Goal: Task Accomplishment & Management: Complete application form

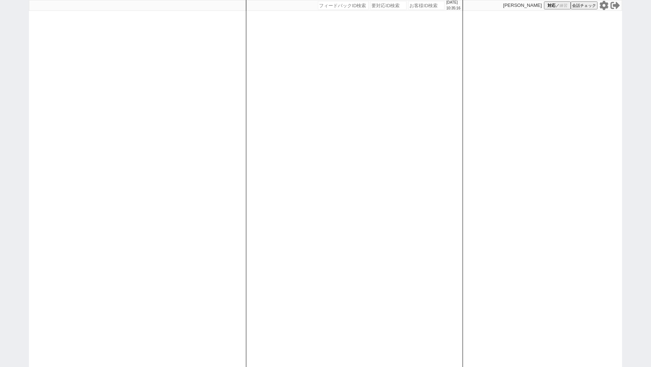
click at [414, 7] on input "number" at bounding box center [426, 5] width 36 height 9
paste input "614226"
type input "614226"
select select "1"
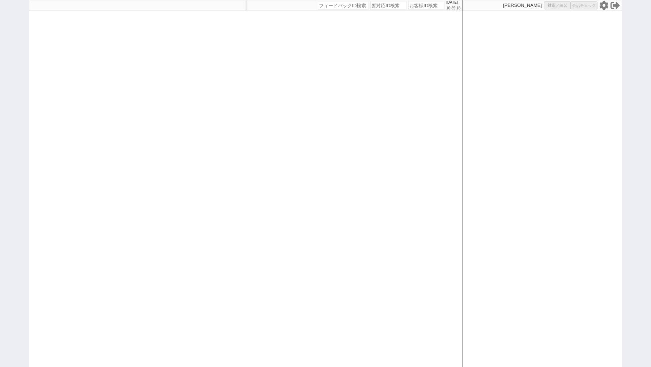
select select "2"
select select
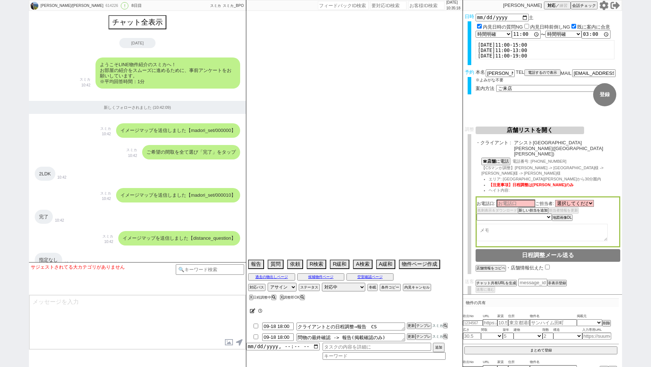
scroll to position [3242, 0]
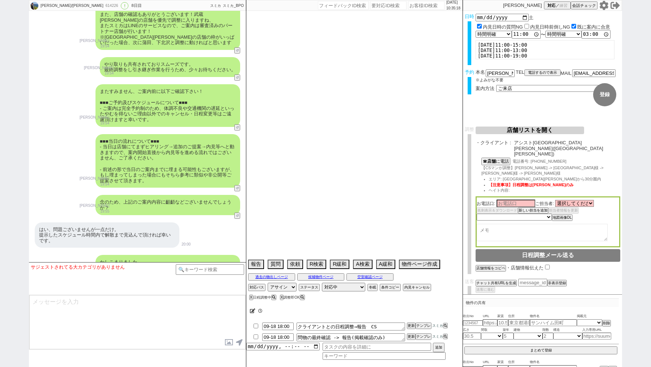
select select "2025"
select select "12"
select select "36"
select select "6"
select select "14"
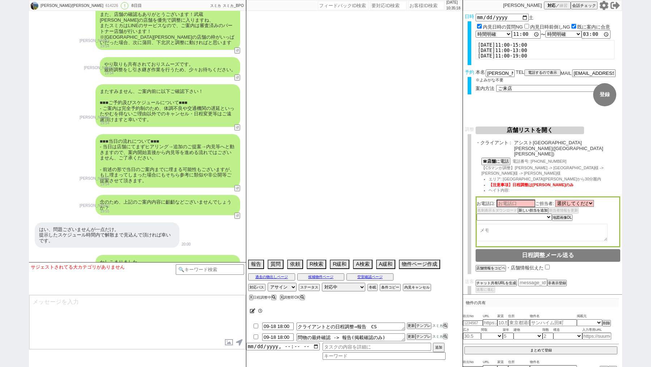
select select "469"
select select "69"
select select "[DATE]"
select select "23"
select select "744"
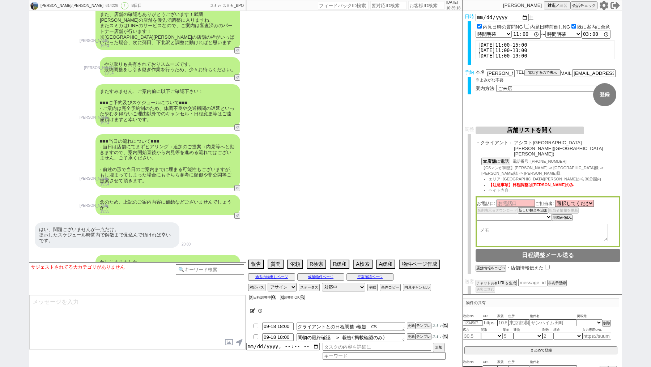
select select "70"
select select "[DATE]"
select select "75"
select select "[DATE]"
select select "67"
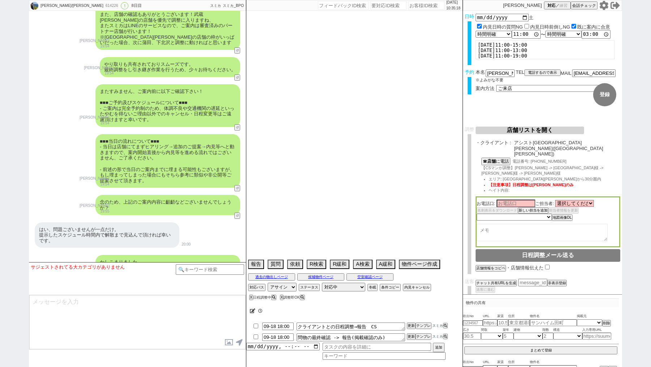
select select "57"
select select "59"
select select "[DATE]"
select select "77"
select select "[DATE]"
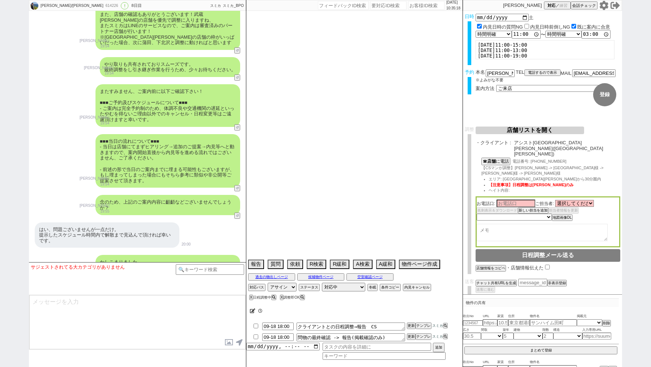
select select "54"
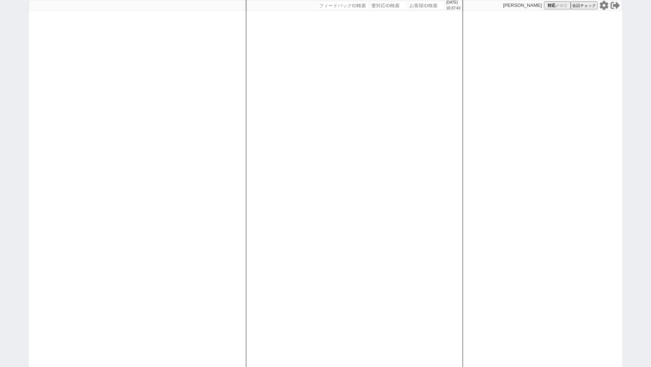
click at [414, 4] on input "number" at bounding box center [426, 5] width 36 height 9
paste input "614226"
type input "614226"
select select "1"
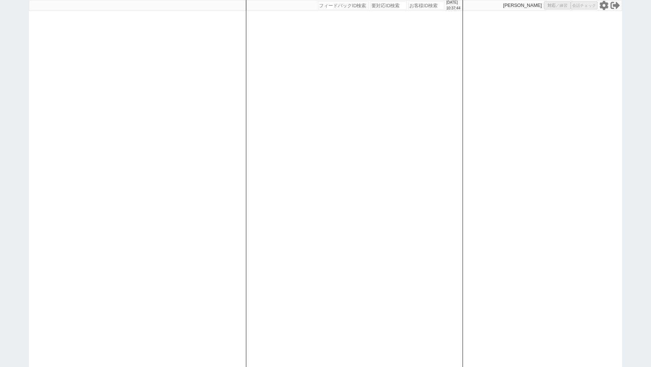
select select "2"
select select
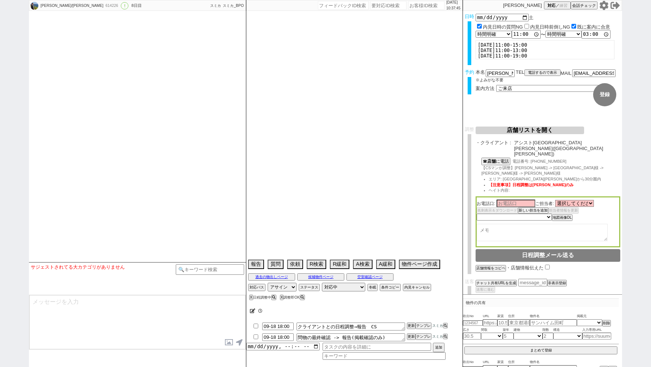
select select "2025"
select select "12"
select select "36"
select select "6"
select select "14"
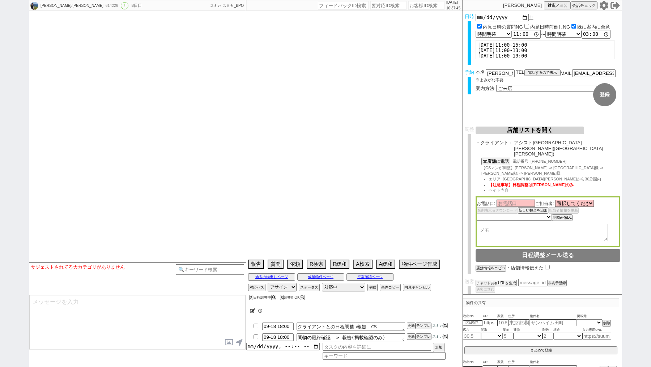
select select "469"
select select "69"
select select "[DATE]"
select select "23"
select select "744"
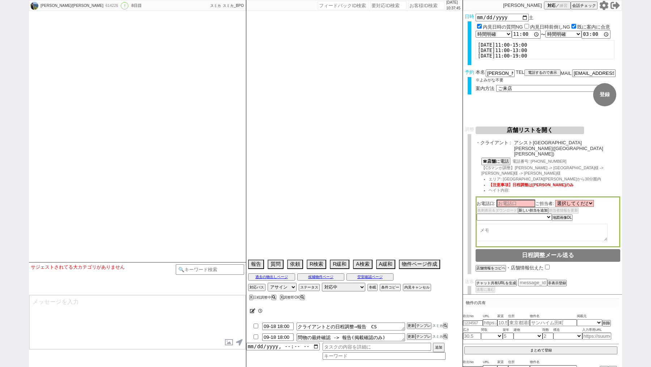
select select "70"
select select "[DATE]"
select select "75"
select select "[DATE]"
select select "67"
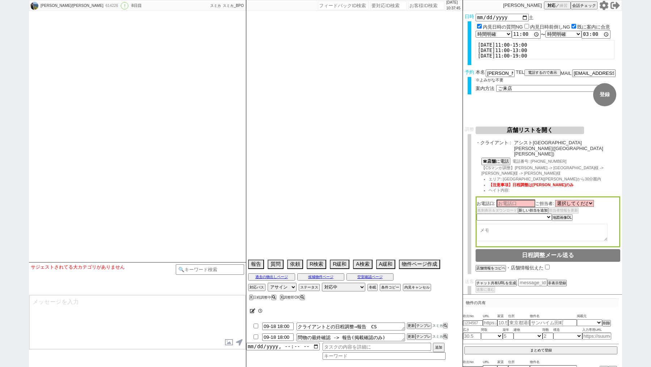
select select "57"
select select "59"
select select "[DATE]"
select select "77"
select select "[DATE]"
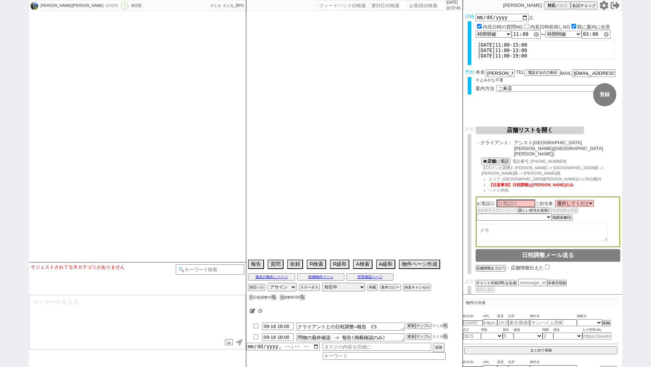
select select "54"
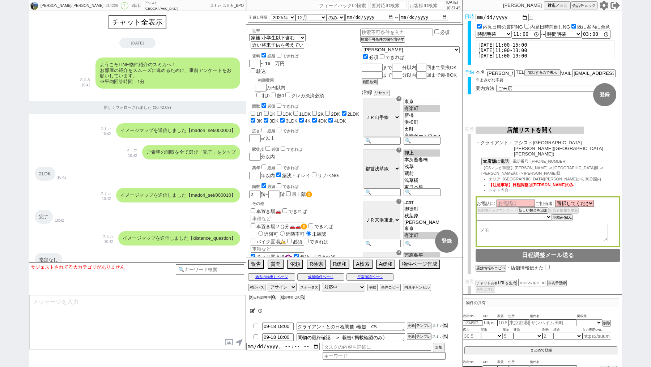
scroll to position [3242, 0]
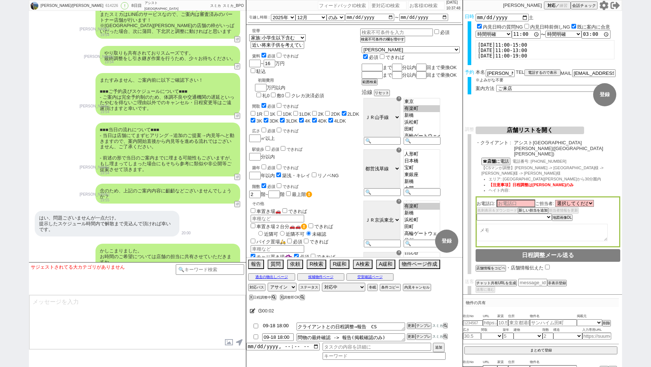
click at [274, 328] on input "09-18 18:00" at bounding box center [277, 326] width 31 height 6
click at [281, 327] on input "09-19 18:00" at bounding box center [277, 326] width 31 height 6
type input "09-19 09:30"
click at [411, 324] on button "更新" at bounding box center [410, 325] width 7 height 5
